Goal: Task Accomplishment & Management: Manage account settings

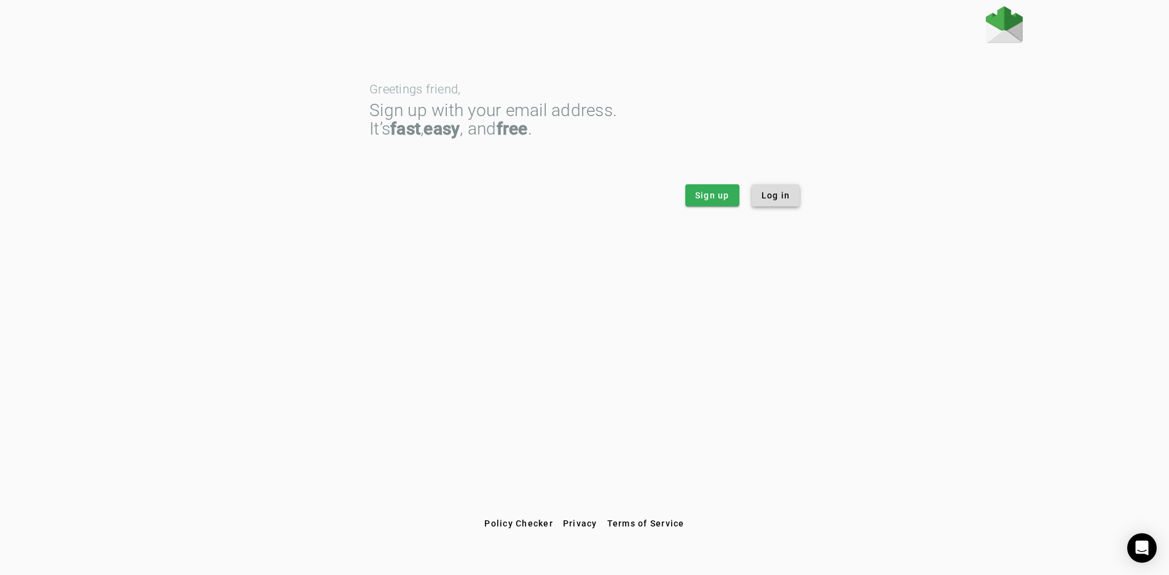
click at [782, 199] on span "Log in" at bounding box center [776, 195] width 29 height 12
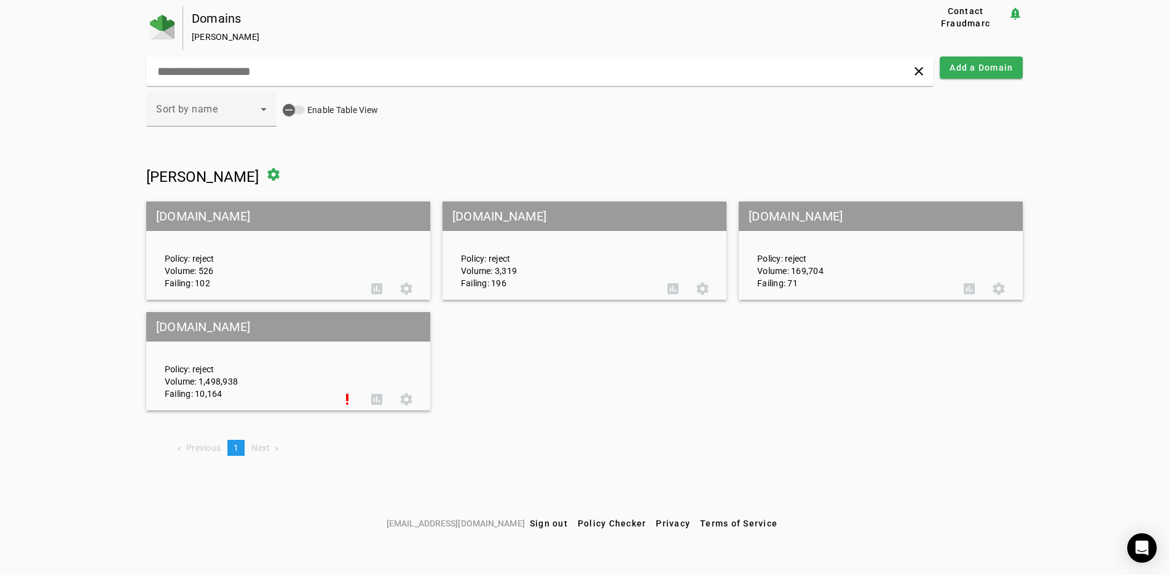
click at [242, 326] on mat-grid-tile-header "[DOMAIN_NAME]" at bounding box center [288, 327] width 284 height 30
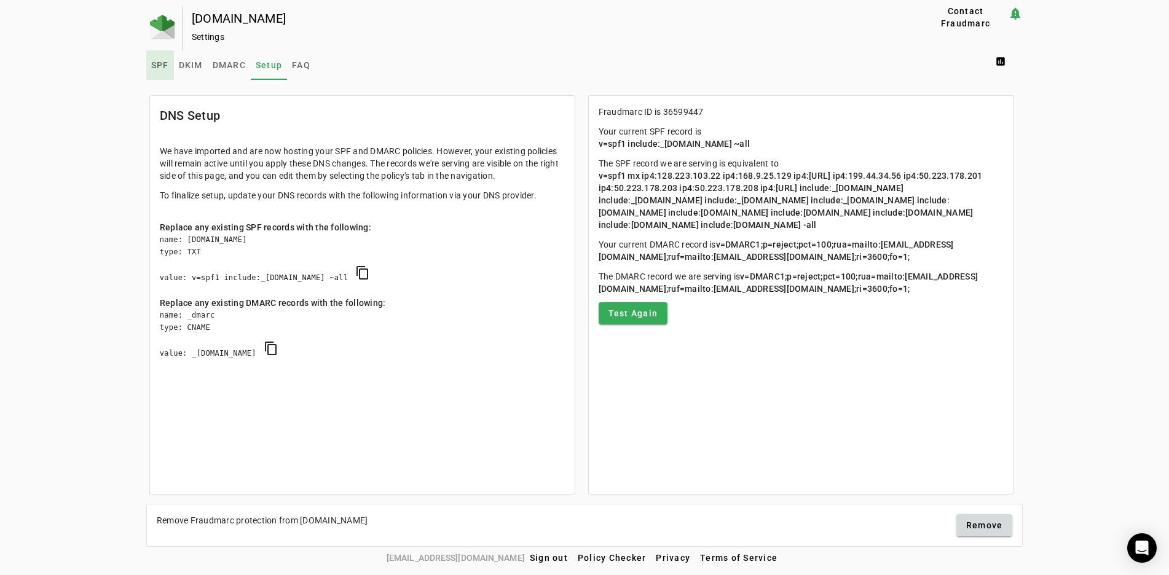
click at [157, 66] on span "SPF" at bounding box center [160, 65] width 18 height 9
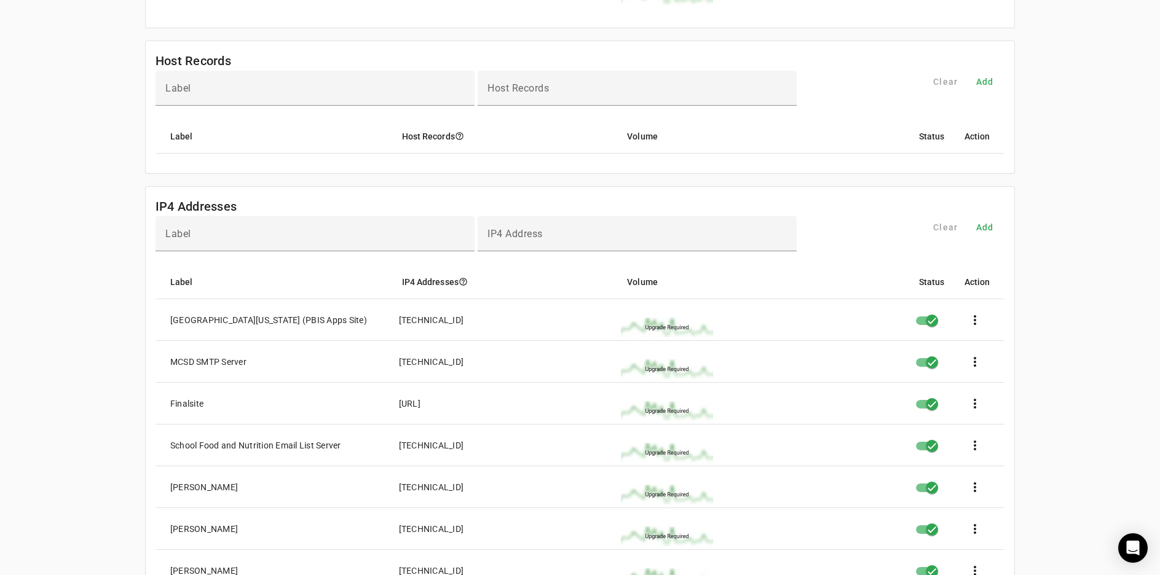
scroll to position [676, 0]
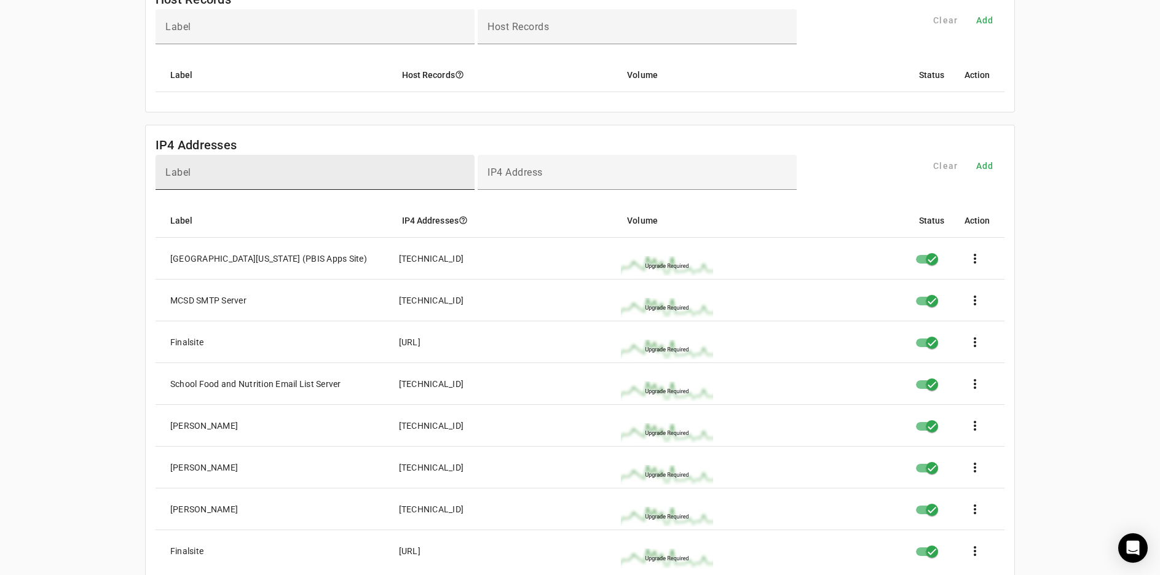
click at [218, 178] on input "Label" at bounding box center [314, 177] width 299 height 15
type input "*"
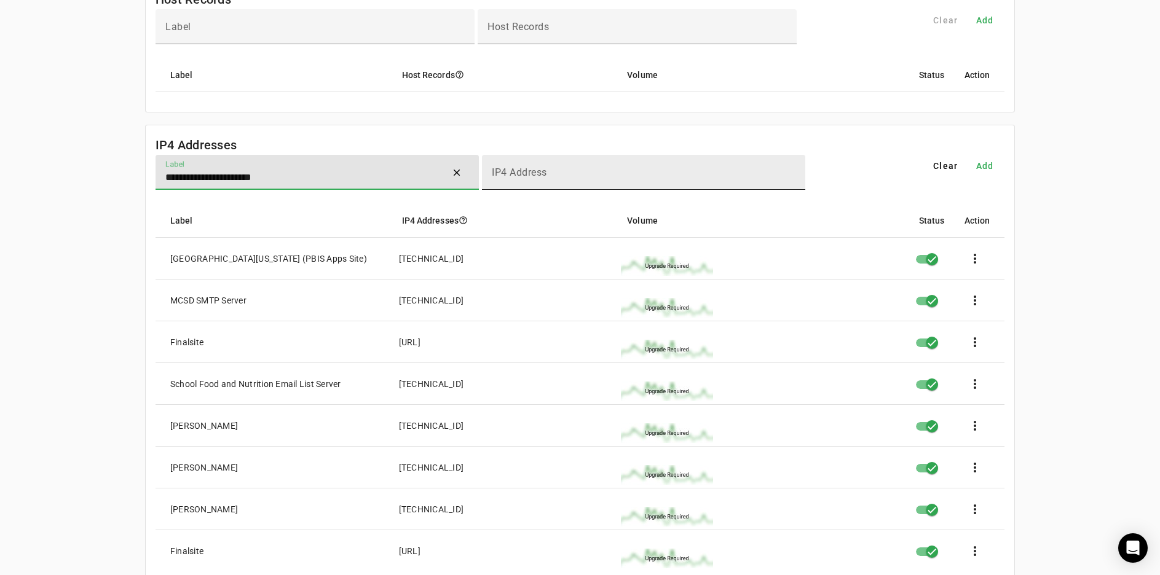
type input "**********"
click at [556, 177] on input "IP4 Address" at bounding box center [644, 177] width 304 height 15
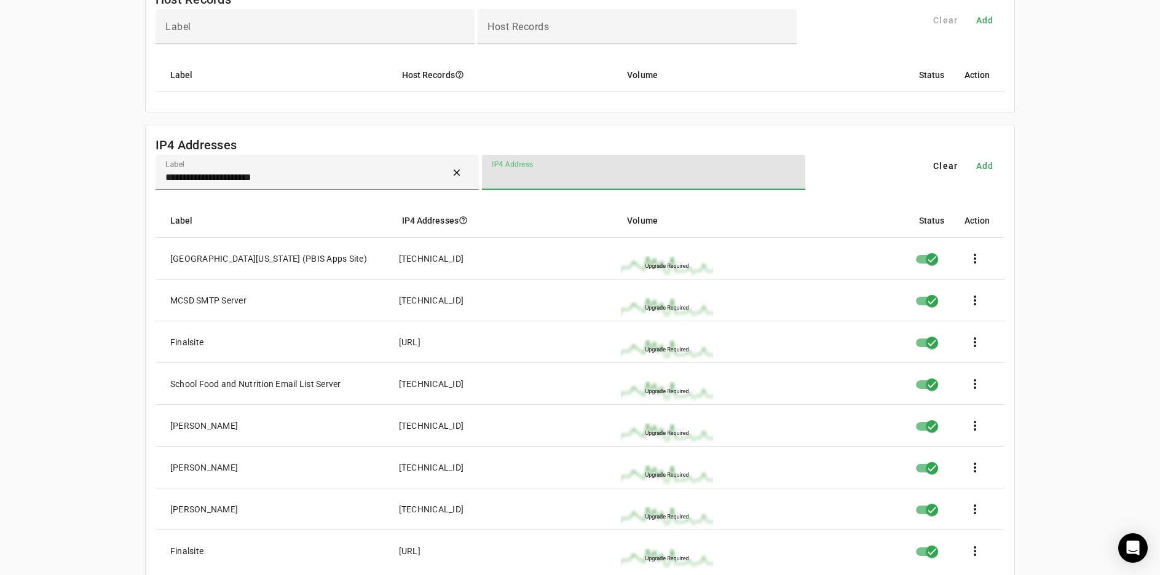
paste input "**********"
type input "**********"
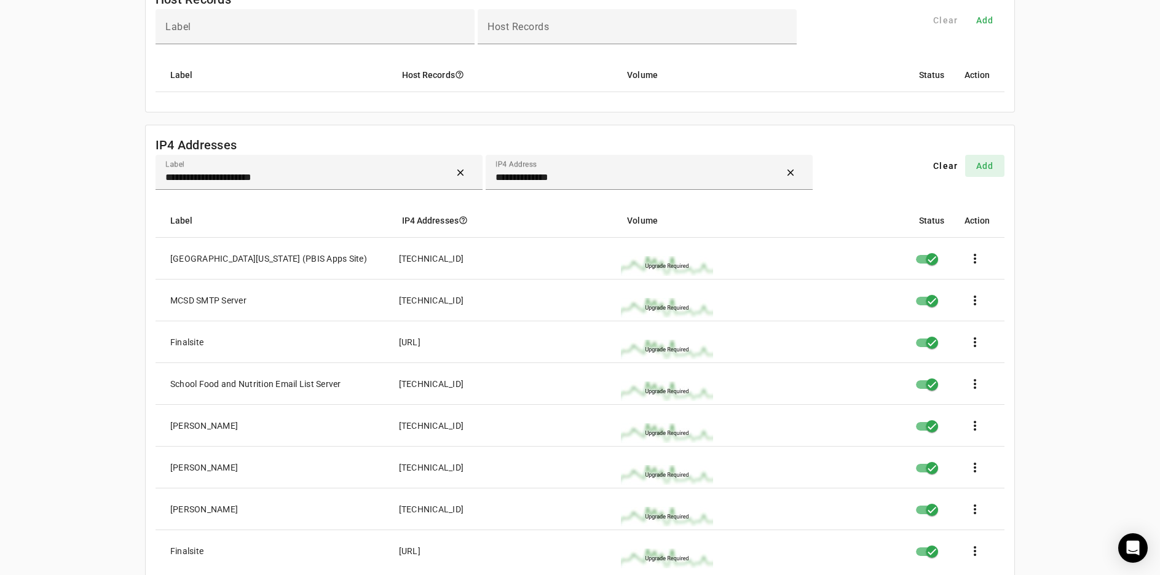
click at [987, 169] on span "Add" at bounding box center [985, 166] width 18 height 12
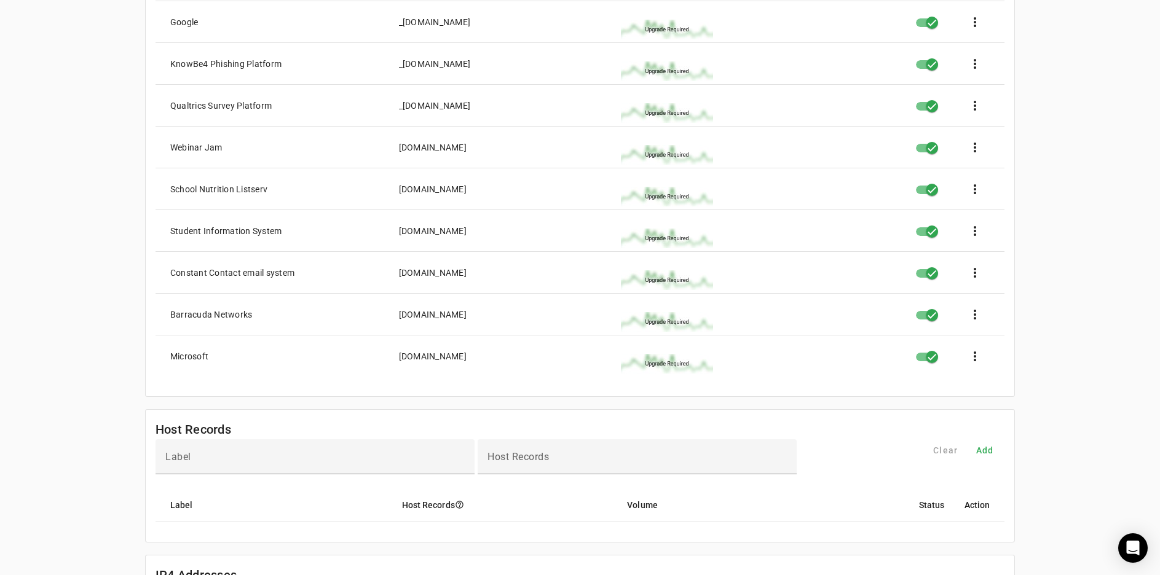
scroll to position [307, 0]
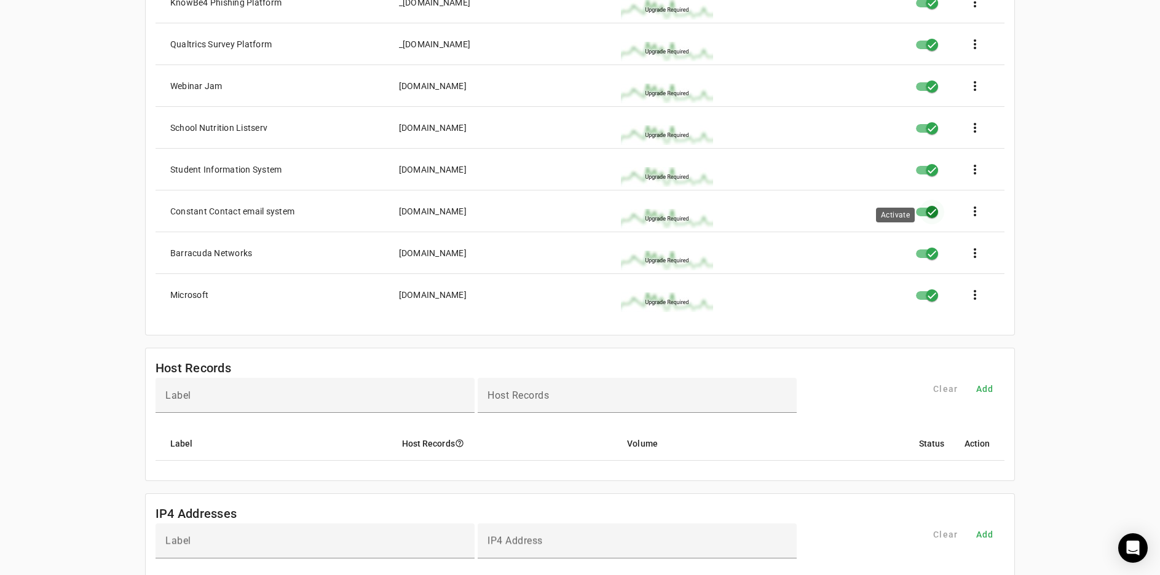
click at [936, 214] on icon "button" at bounding box center [932, 212] width 11 height 11
click at [976, 215] on span at bounding box center [975, 212] width 30 height 30
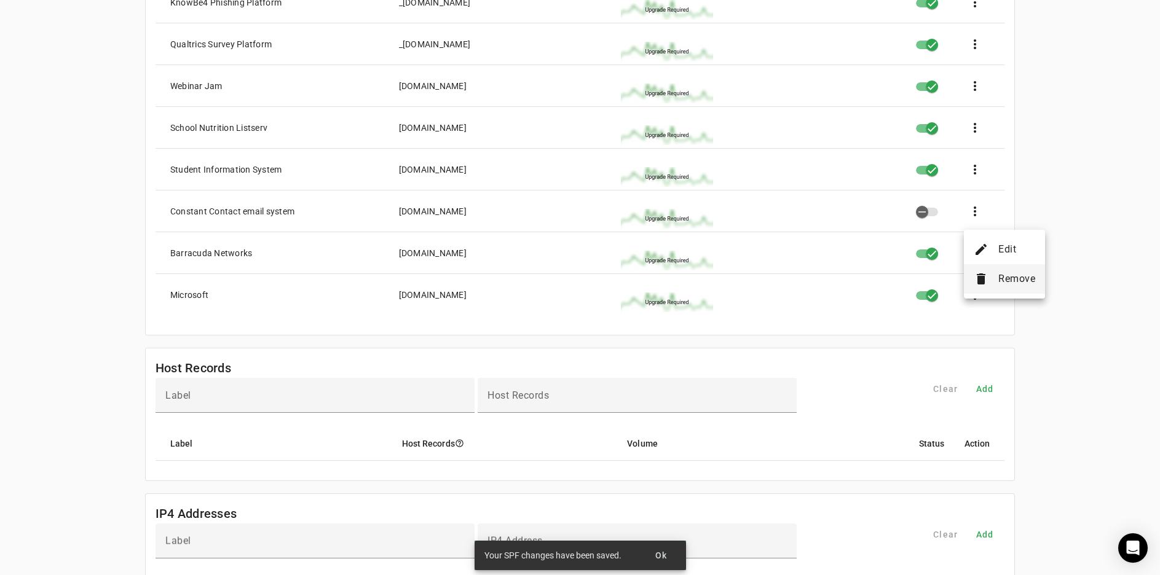
click at [1008, 279] on span "Remove" at bounding box center [1017, 279] width 37 height 15
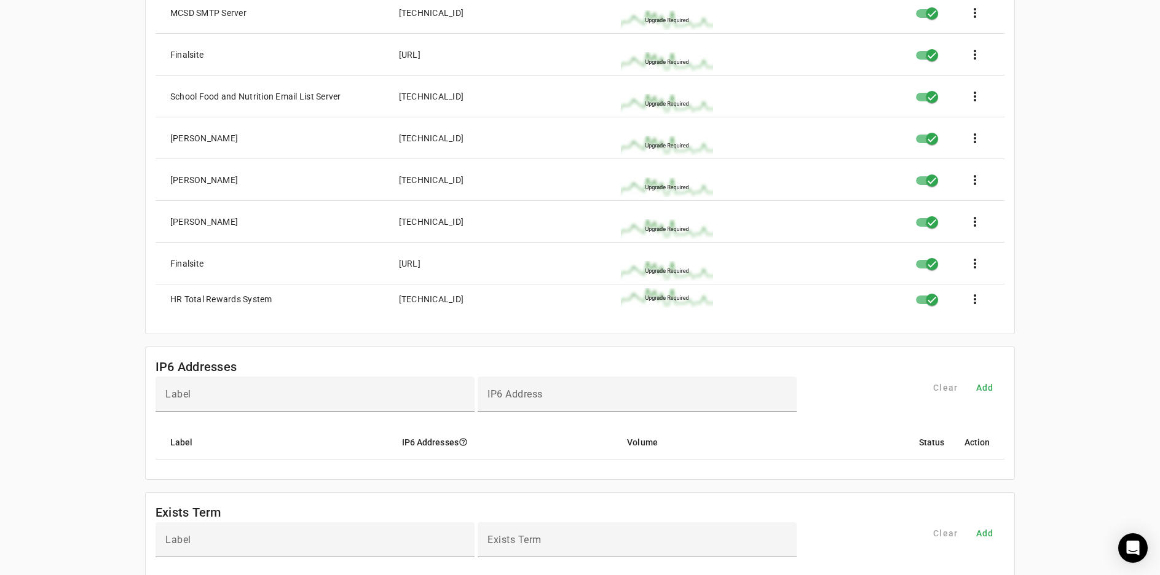
scroll to position [799, 0]
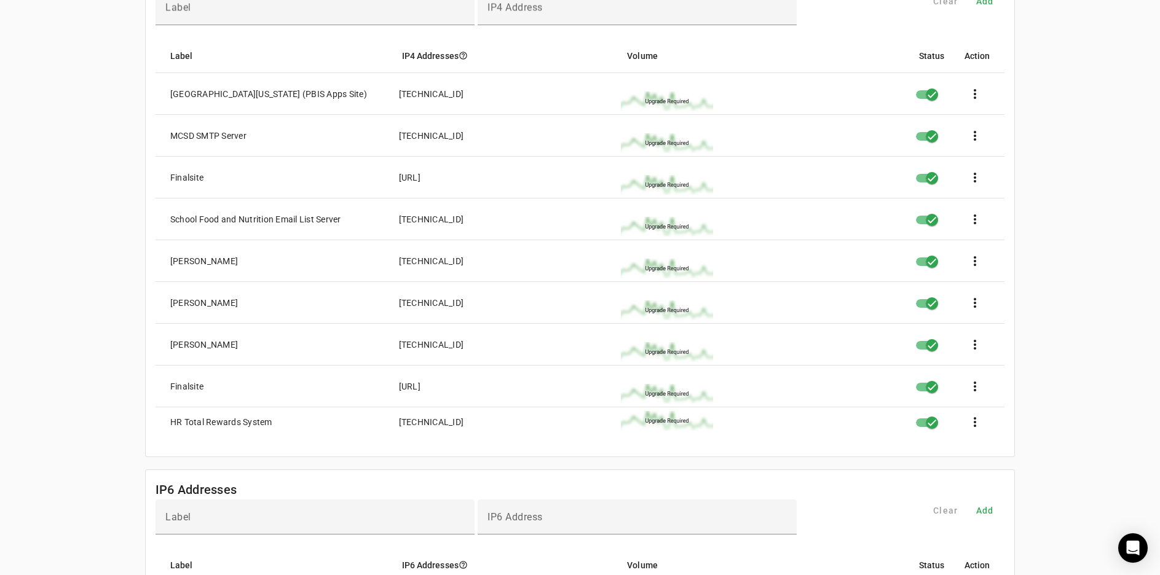
click at [298, 273] on mat-cell "[PERSON_NAME]" at bounding box center [273, 261] width 234 height 42
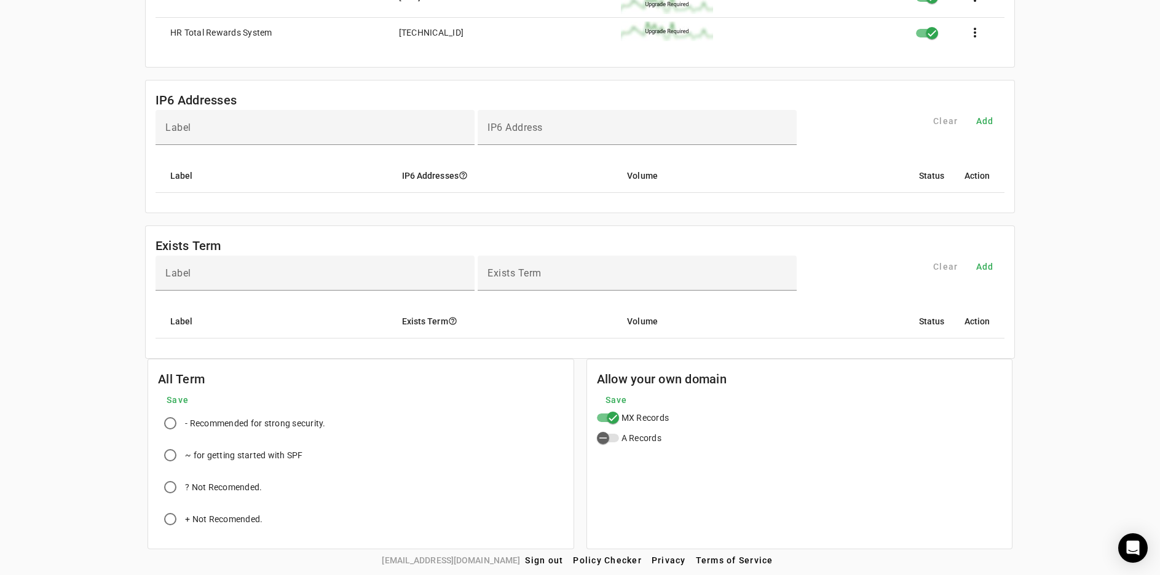
scroll to position [582, 0]
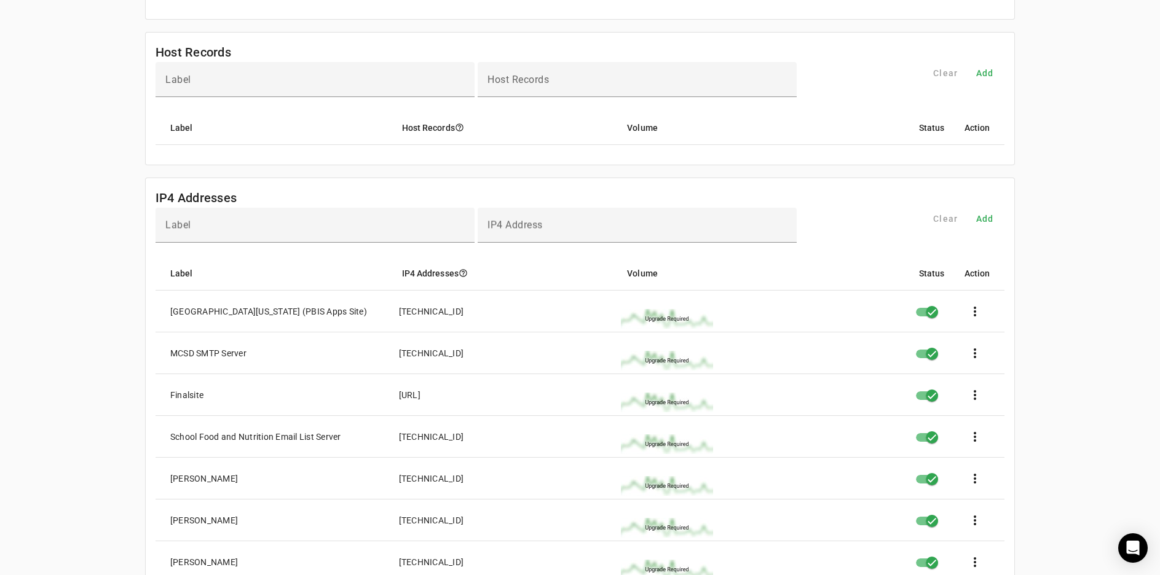
drag, startPoint x: 308, startPoint y: 289, endPoint x: 109, endPoint y: 303, distance: 199.7
click at [109, 303] on div "[DOMAIN_NAME] Settings Contact Fraudmarc notification_important Settings SPF DK…" at bounding box center [580, 291] width 1160 height 1733
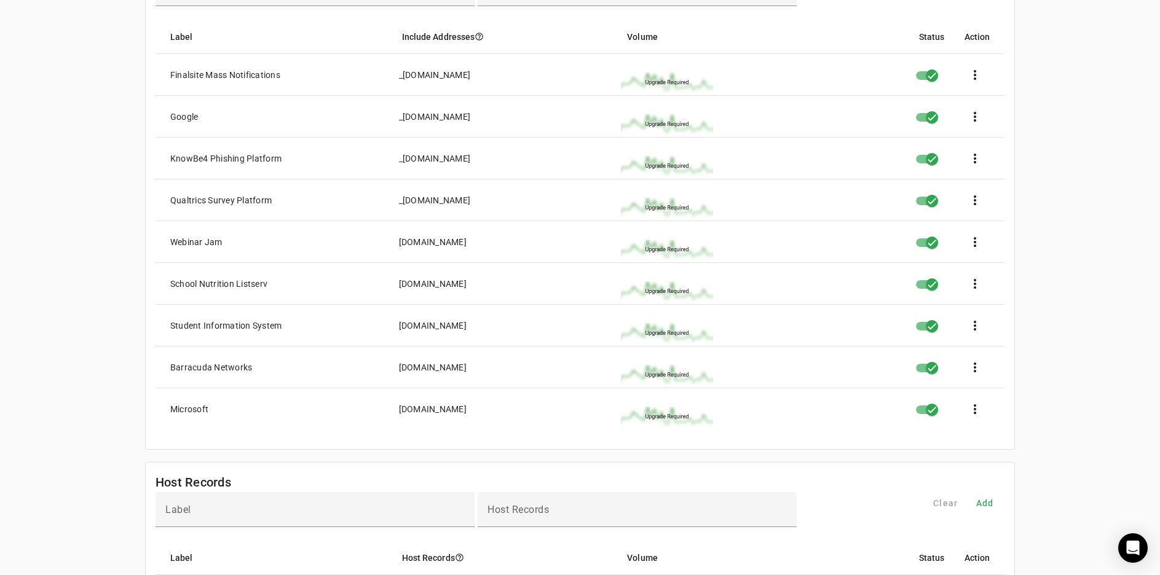
scroll to position [0, 0]
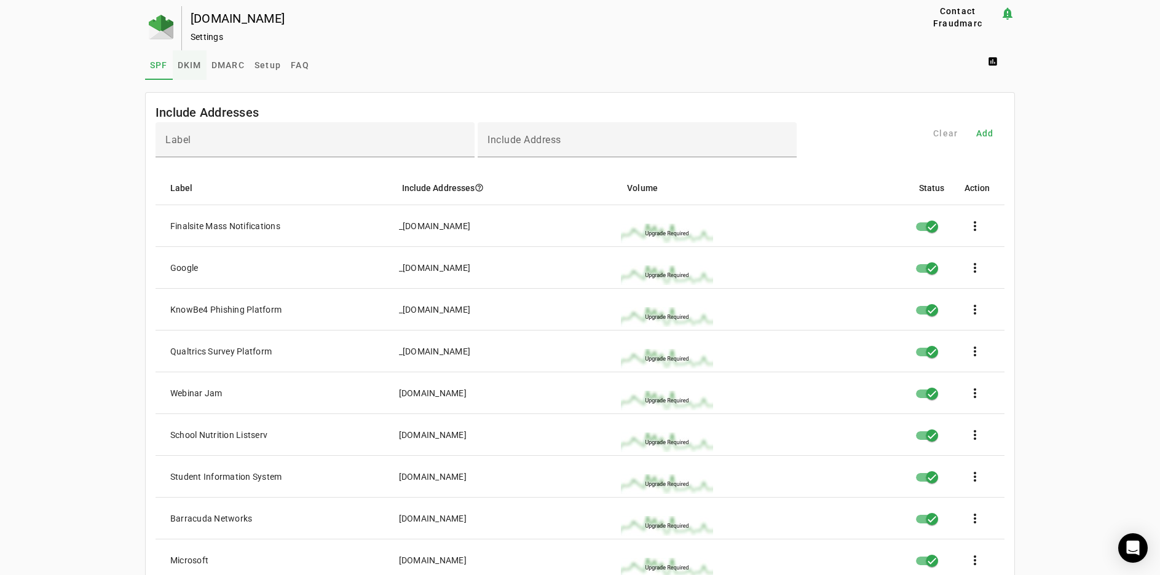
click at [188, 65] on span "DKIM" at bounding box center [190, 65] width 24 height 9
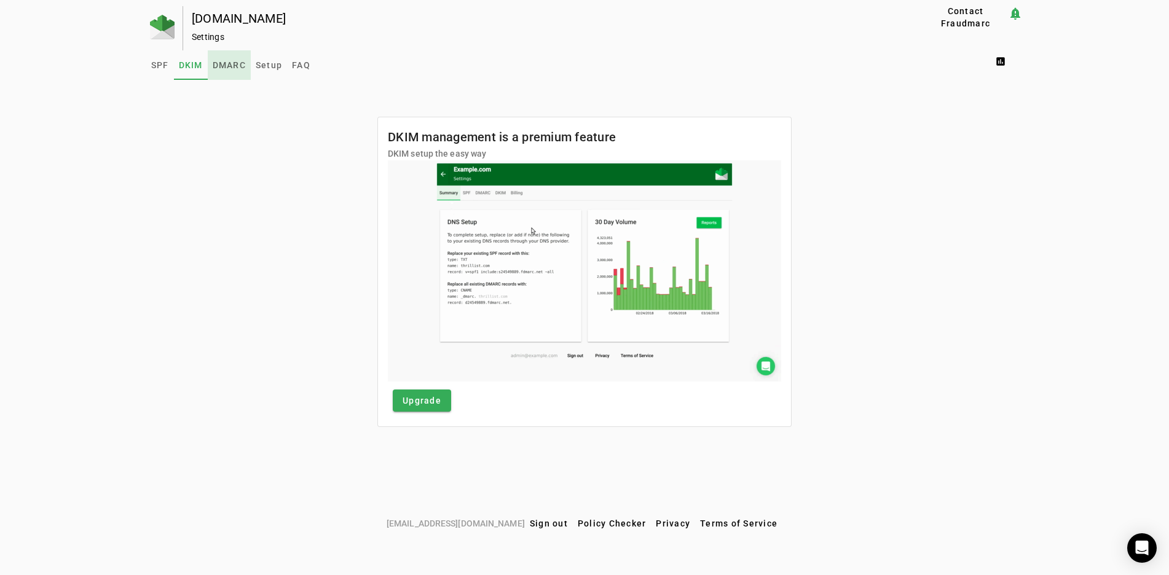
click at [232, 66] on span "DMARC" at bounding box center [229, 65] width 33 height 9
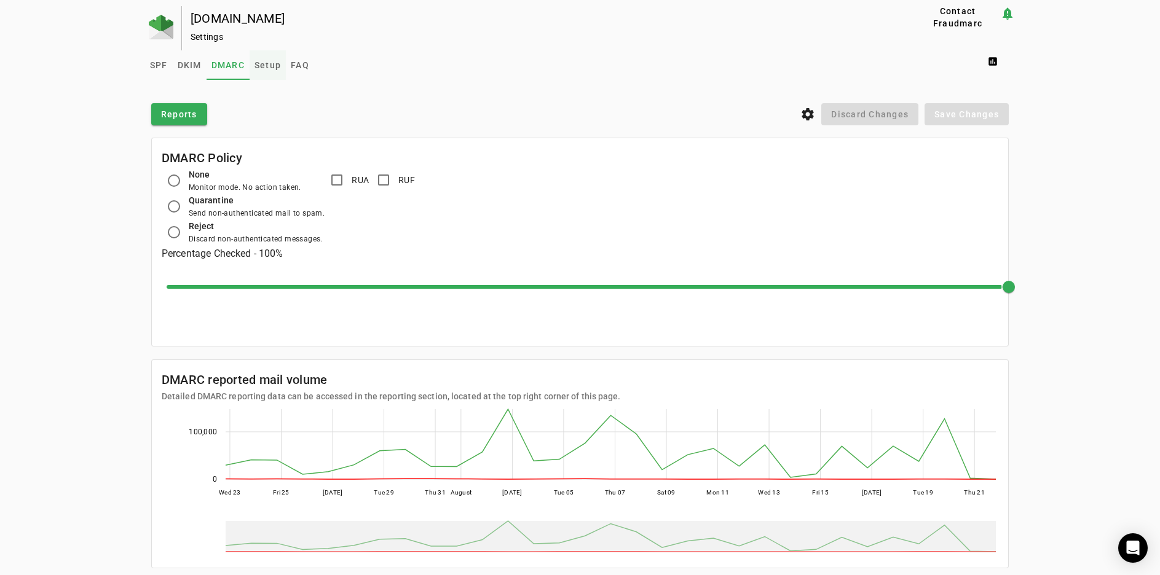
click at [258, 66] on span "Setup" at bounding box center [268, 65] width 26 height 9
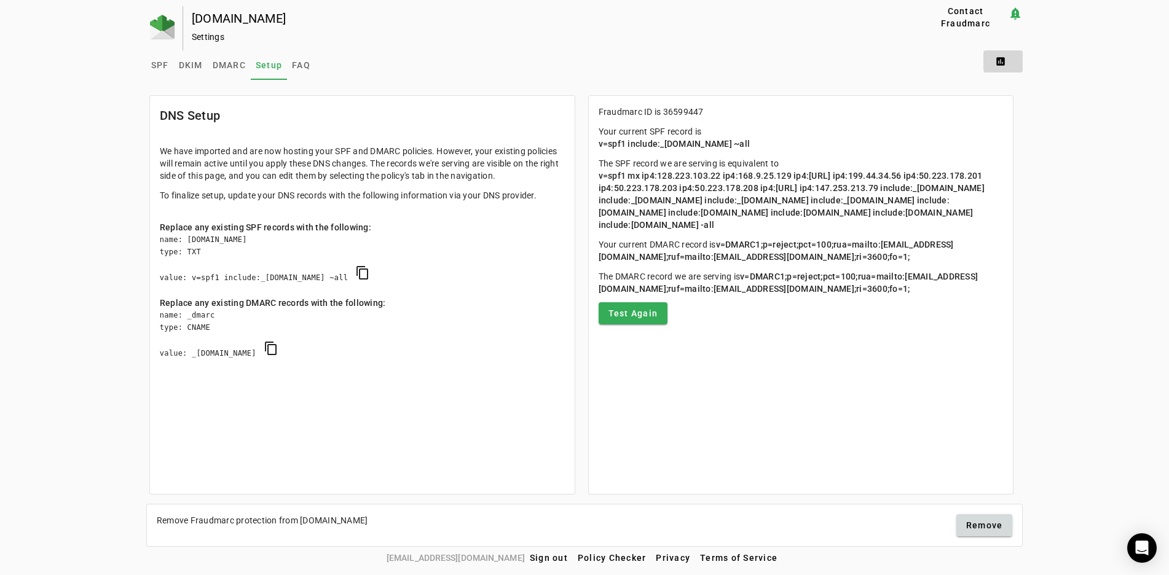
click at [1003, 60] on span at bounding box center [1003, 62] width 39 height 30
click at [1026, 92] on span "DMARC Report" at bounding box center [1030, 92] width 73 height 15
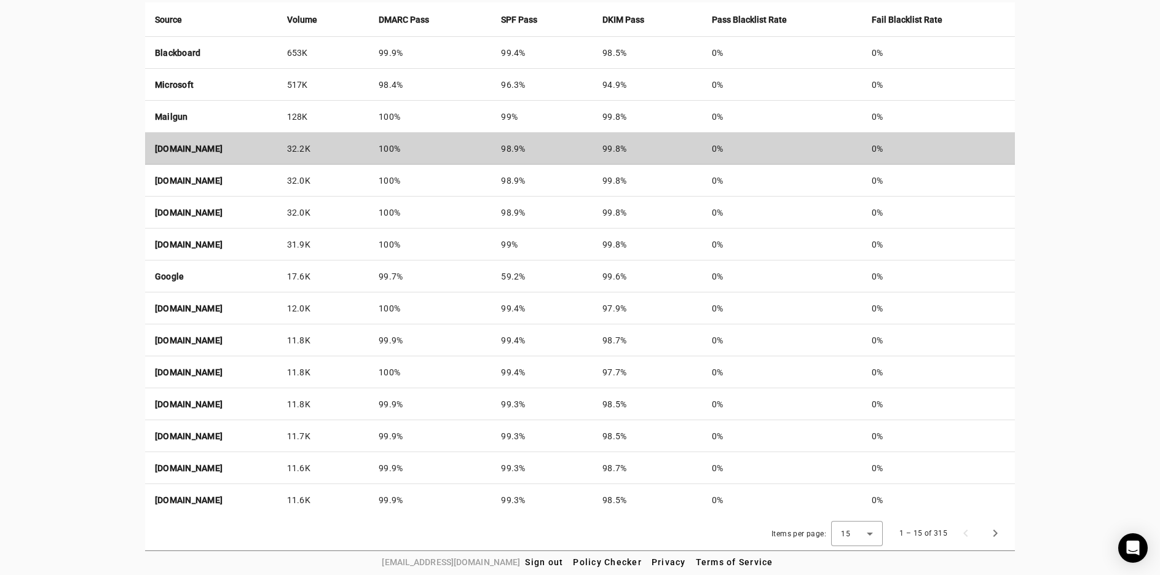
scroll to position [492, 0]
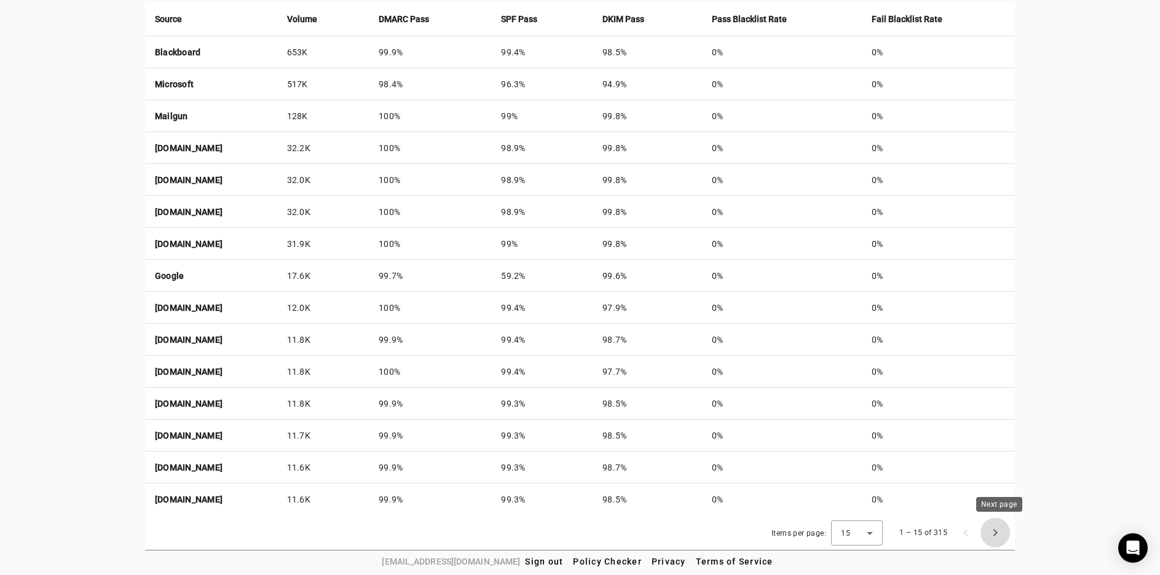
click at [997, 529] on span "Next page" at bounding box center [996, 533] width 30 height 30
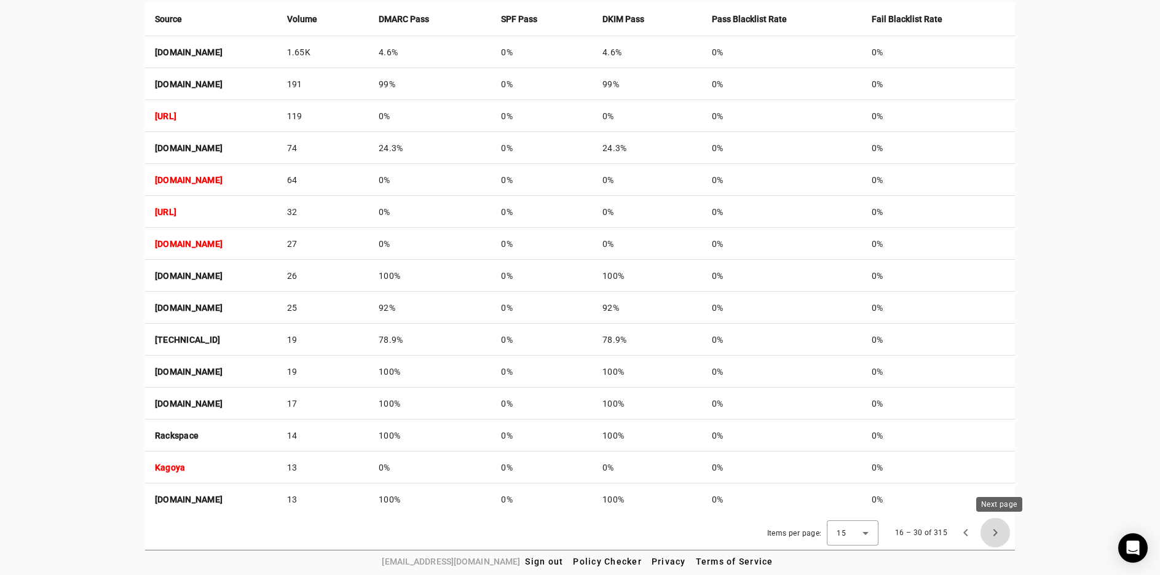
click at [999, 531] on span "Next page" at bounding box center [996, 533] width 30 height 30
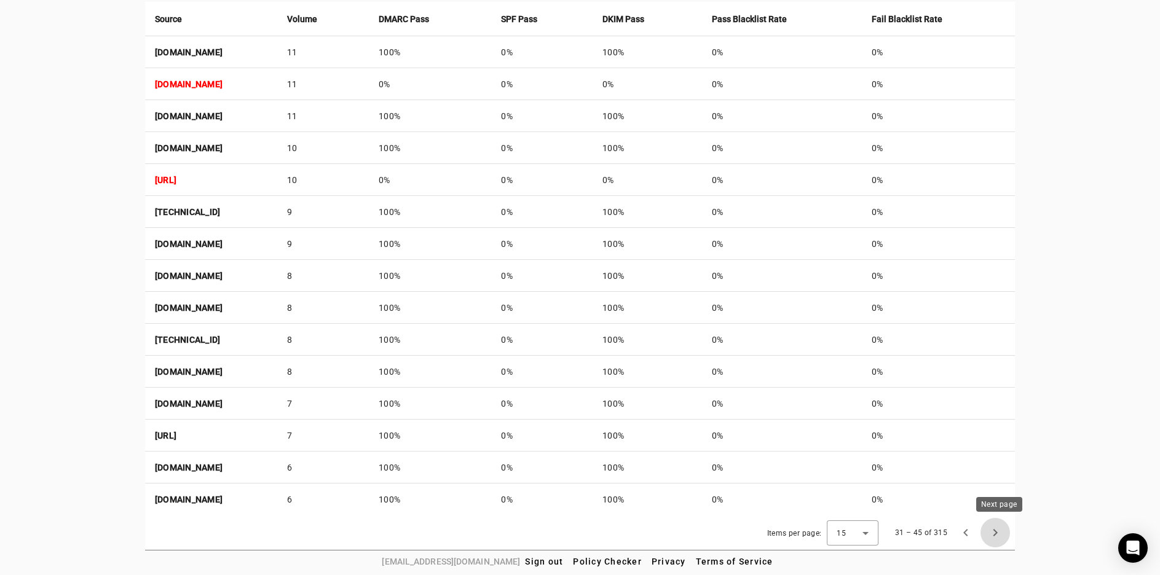
click at [1000, 533] on span "Next page" at bounding box center [996, 533] width 30 height 30
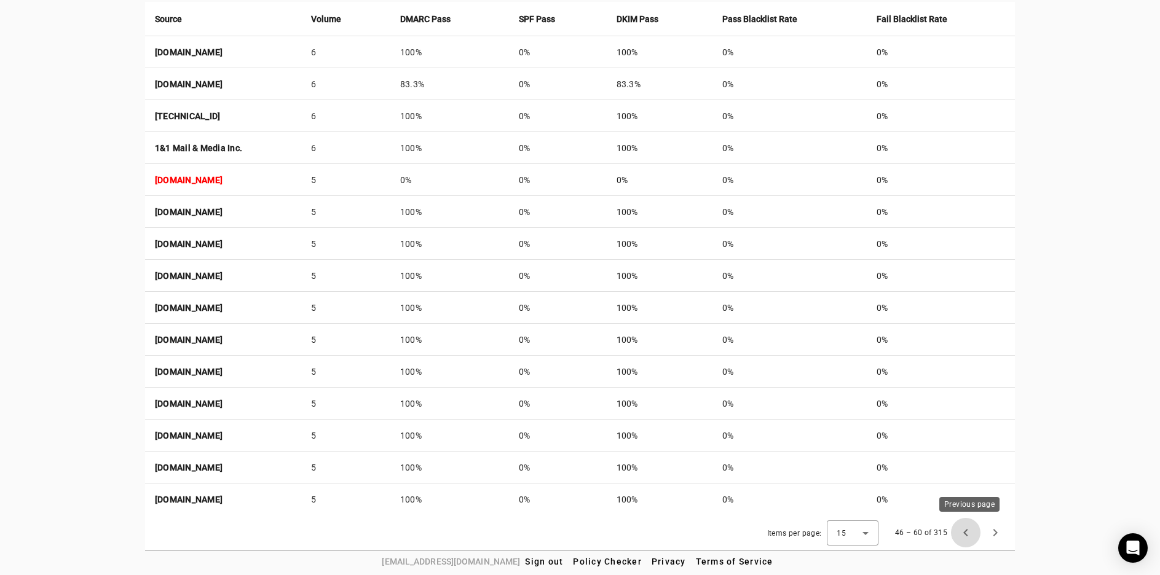
click at [968, 533] on span "Previous page" at bounding box center [966, 533] width 30 height 30
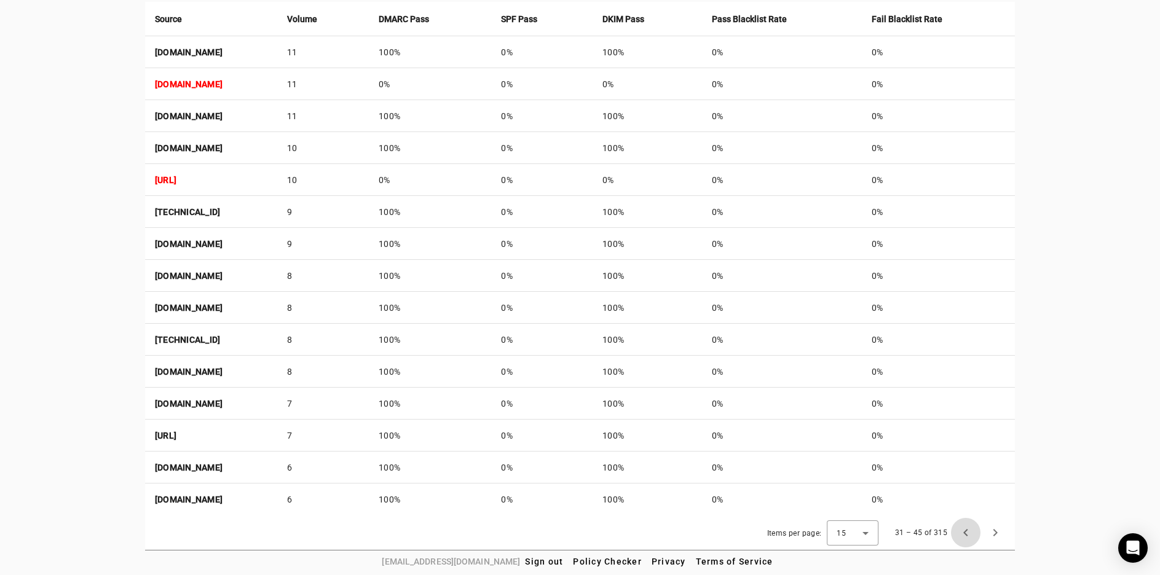
click at [968, 533] on span "Previous page" at bounding box center [966, 533] width 30 height 30
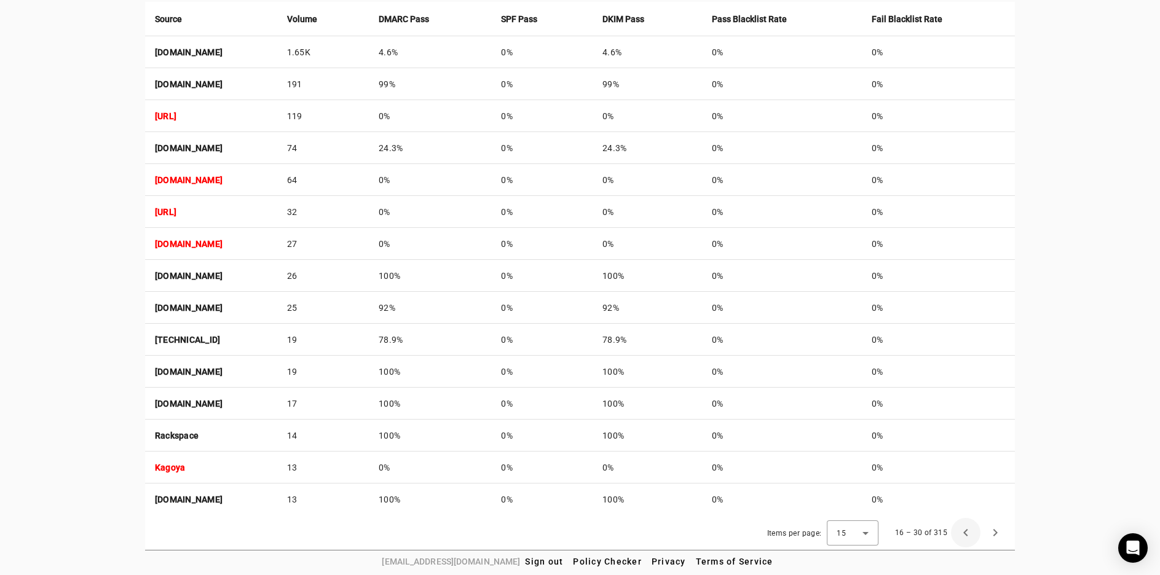
click at [968, 533] on span "Previous page" at bounding box center [966, 533] width 30 height 30
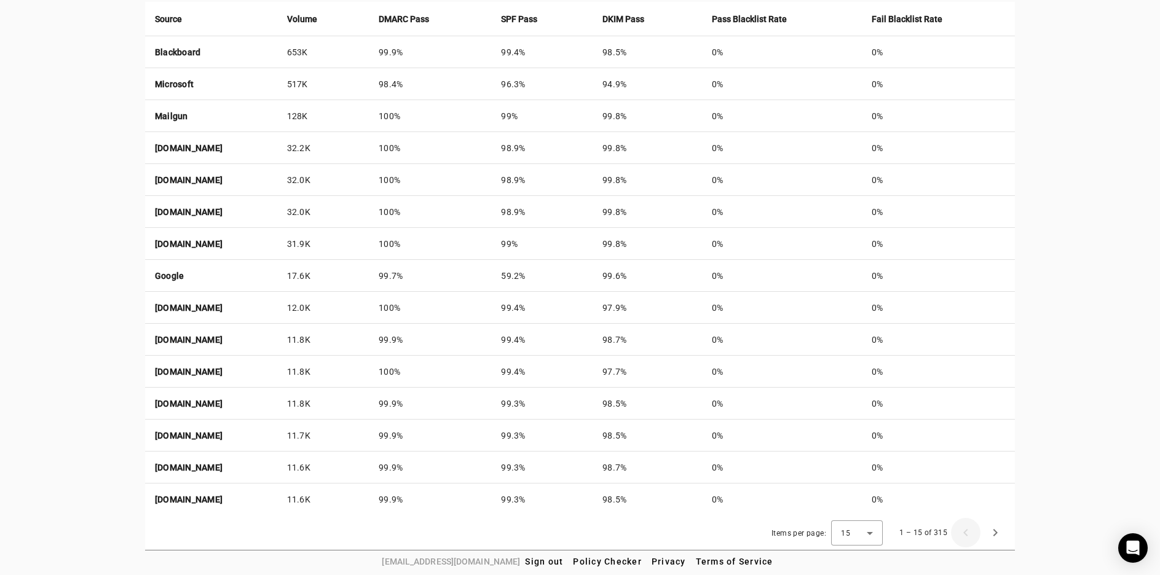
click at [968, 533] on div "1 – 15 of 315" at bounding box center [950, 533] width 120 height 30
click at [470, 524] on div "Items per page: 15 1 – 15 of 315" at bounding box center [580, 533] width 870 height 34
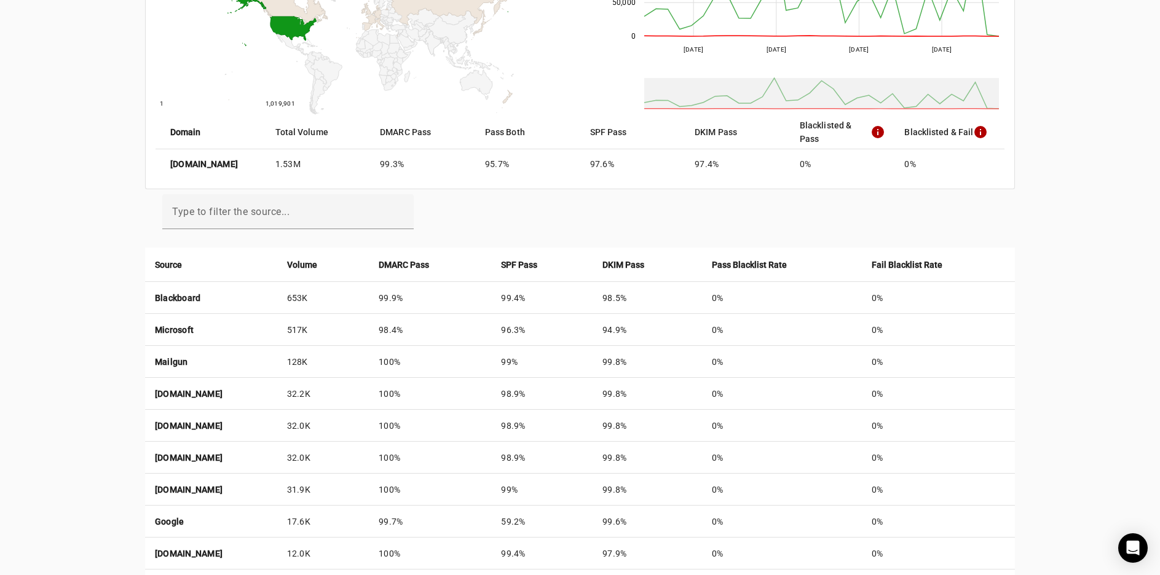
scroll to position [0, 0]
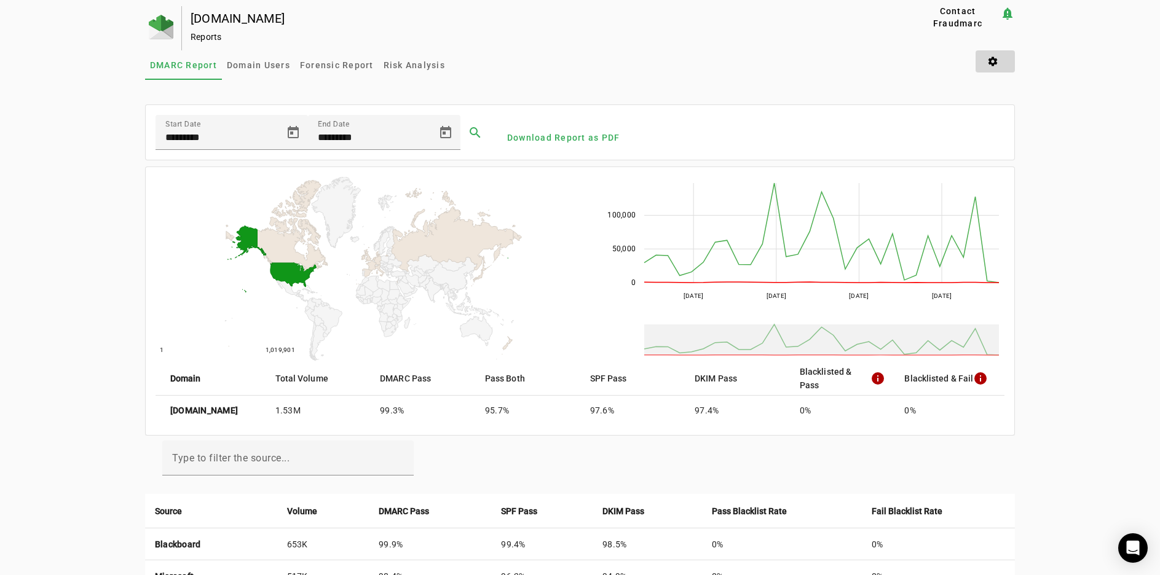
click at [995, 61] on span at bounding box center [995, 62] width 39 height 30
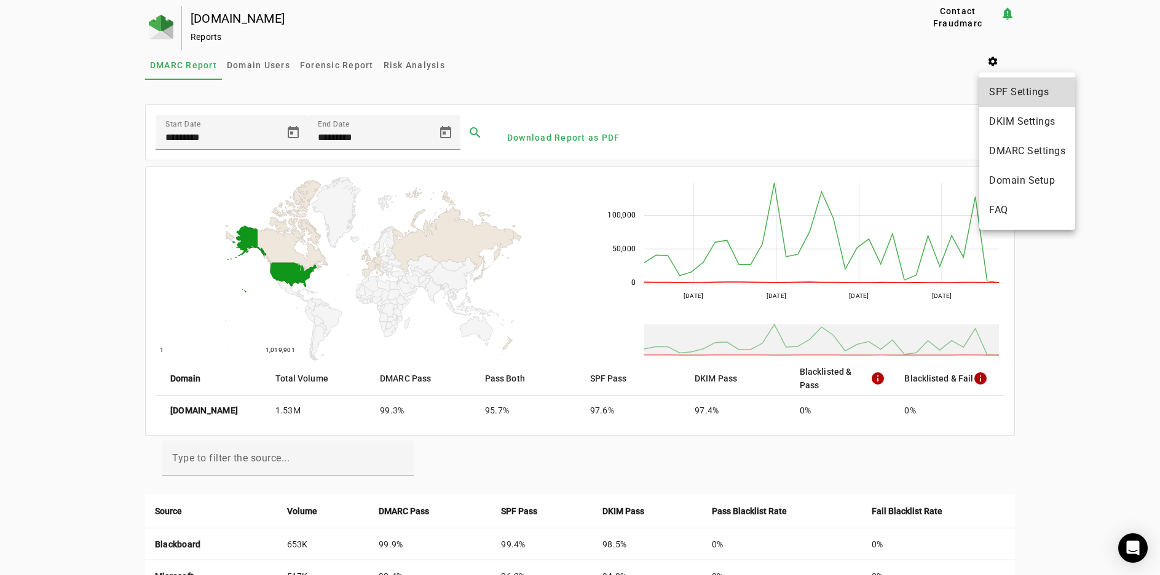
click at [1024, 90] on span "SPF Settings" at bounding box center [1027, 92] width 76 height 15
